Goal: Find specific page/section: Find specific page/section

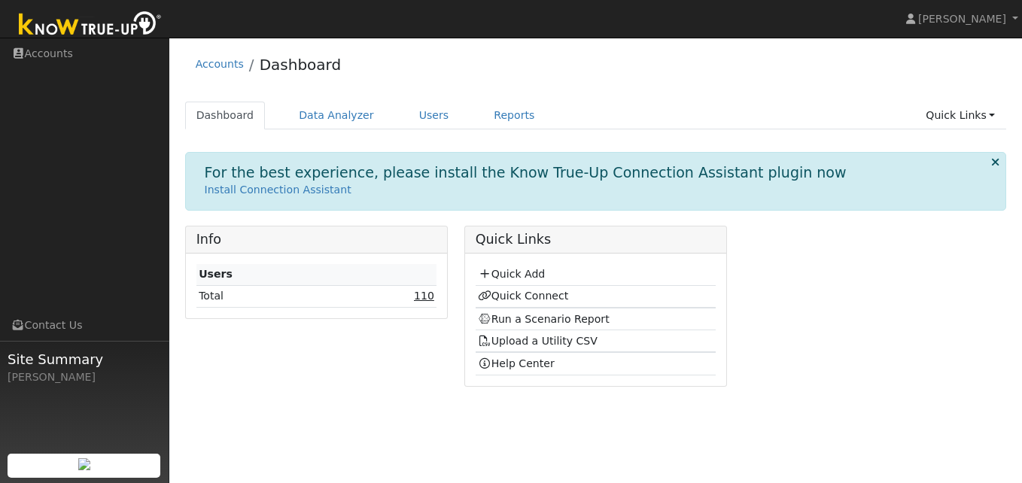
click at [419, 299] on link "110" at bounding box center [424, 296] width 20 height 12
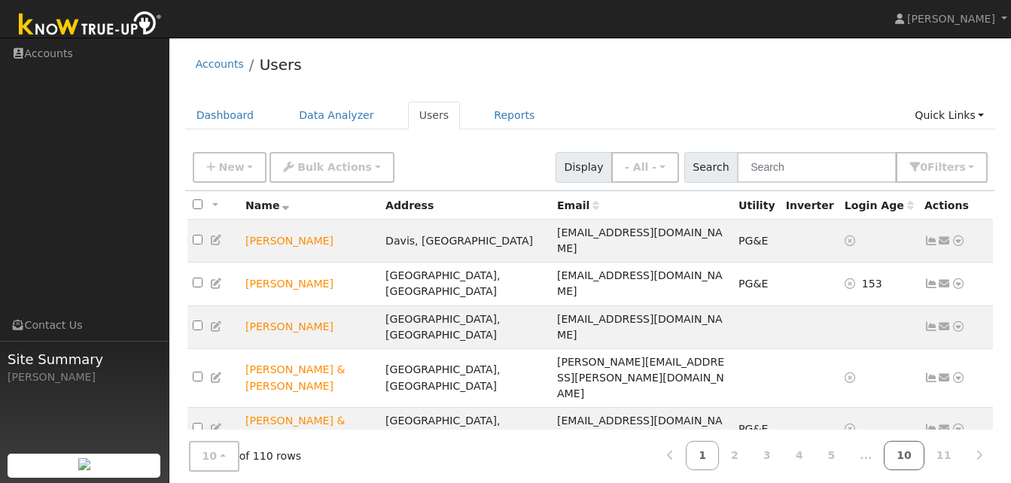
click at [911, 453] on link "10" at bounding box center [904, 455] width 41 height 29
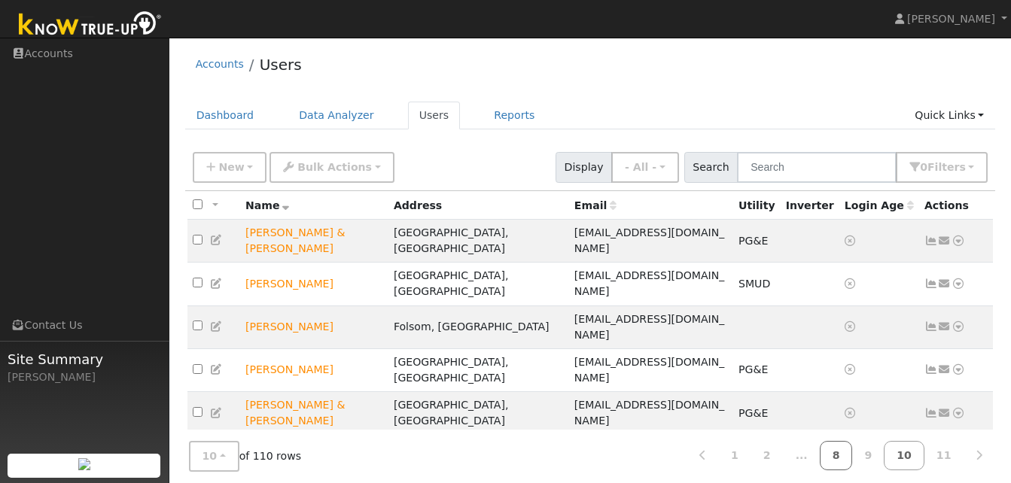
click at [849, 456] on link "8" at bounding box center [836, 455] width 33 height 29
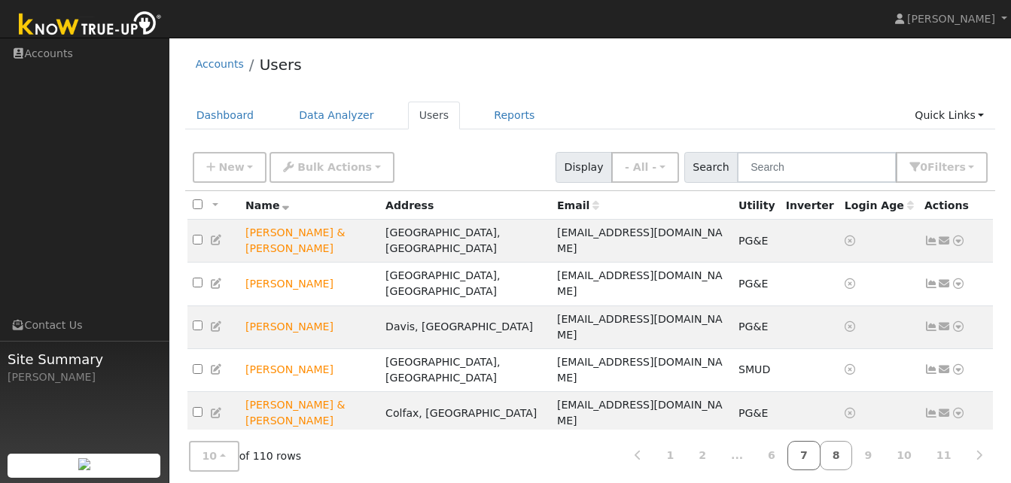
click at [821, 459] on link "7" at bounding box center [804, 455] width 33 height 29
